Goal: Navigation & Orientation: Go to known website

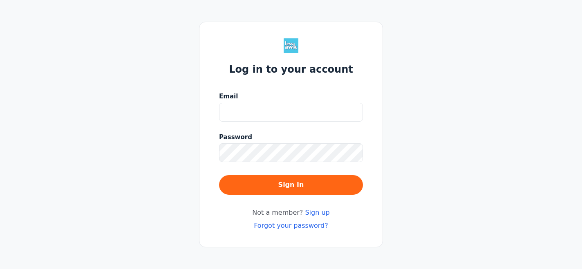
click at [257, 110] on input "Email" at bounding box center [291, 112] width 144 height 19
type input "[EMAIL_ADDRESS][DOMAIN_NAME]"
click at [240, 142] on div "Password" at bounding box center [291, 145] width 144 height 41
click at [301, 226] on link "Forgot your password?" at bounding box center [291, 226] width 74 height 8
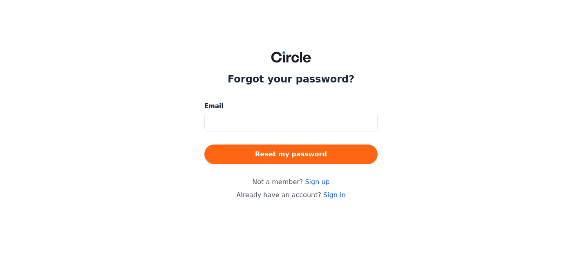
click at [255, 116] on input at bounding box center [290, 122] width 173 height 19
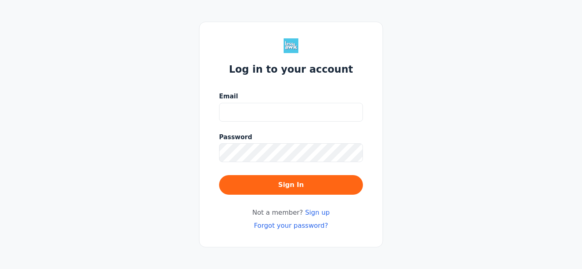
click at [225, 113] on input "Email" at bounding box center [291, 112] width 144 height 19
type input "[EMAIL_ADDRESS][DOMAIN_NAME]"
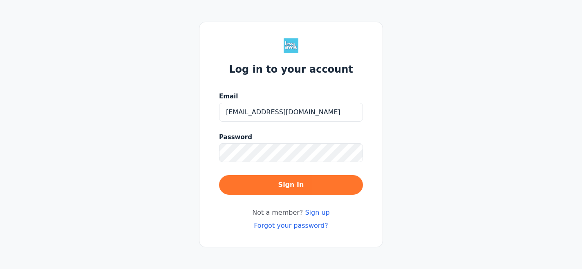
click at [280, 188] on button "Sign In" at bounding box center [291, 185] width 144 height 20
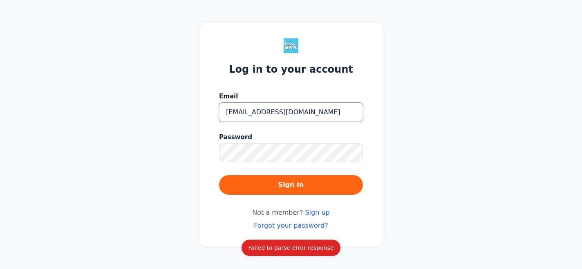
click at [286, 113] on input "[EMAIL_ADDRESS][DOMAIN_NAME]" at bounding box center [291, 112] width 144 height 19
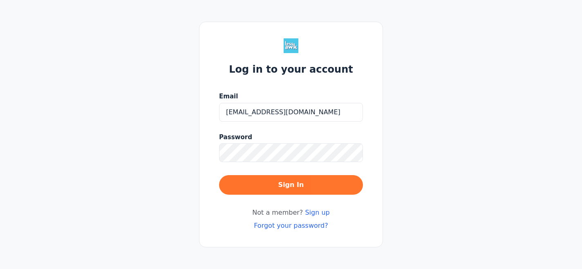
click at [296, 188] on button "Sign In" at bounding box center [291, 185] width 144 height 20
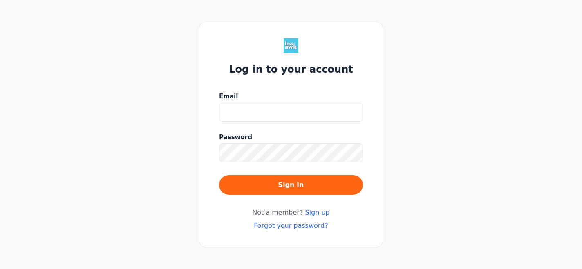
click at [250, 107] on input "Email" at bounding box center [291, 112] width 144 height 19
type input "[EMAIL_ADDRESS][DOMAIN_NAME]"
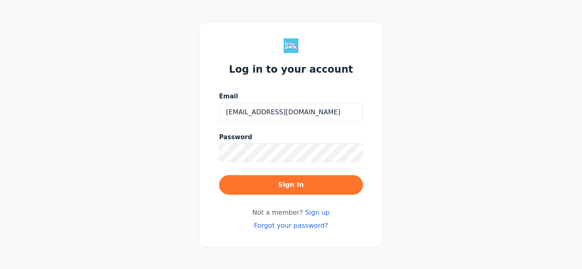
click at [282, 185] on button "Sign In" at bounding box center [291, 185] width 144 height 20
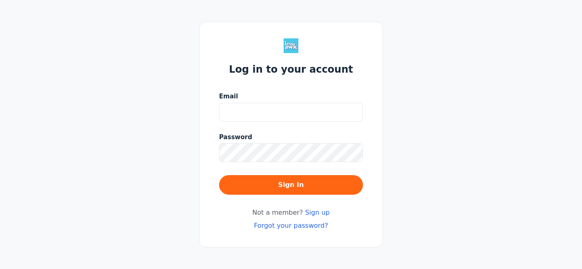
click at [273, 111] on input "Email" at bounding box center [291, 112] width 144 height 19
type input "[EMAIL_ADDRESS][DOMAIN_NAME]"
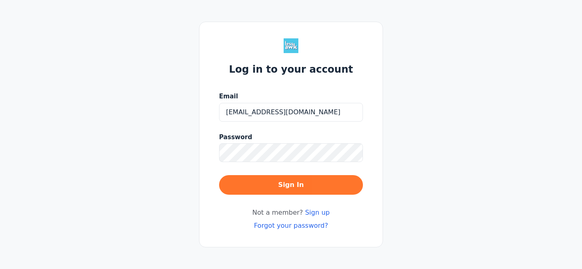
click at [298, 184] on button "Sign In" at bounding box center [291, 185] width 144 height 20
